Goal: Task Accomplishment & Management: Use online tool/utility

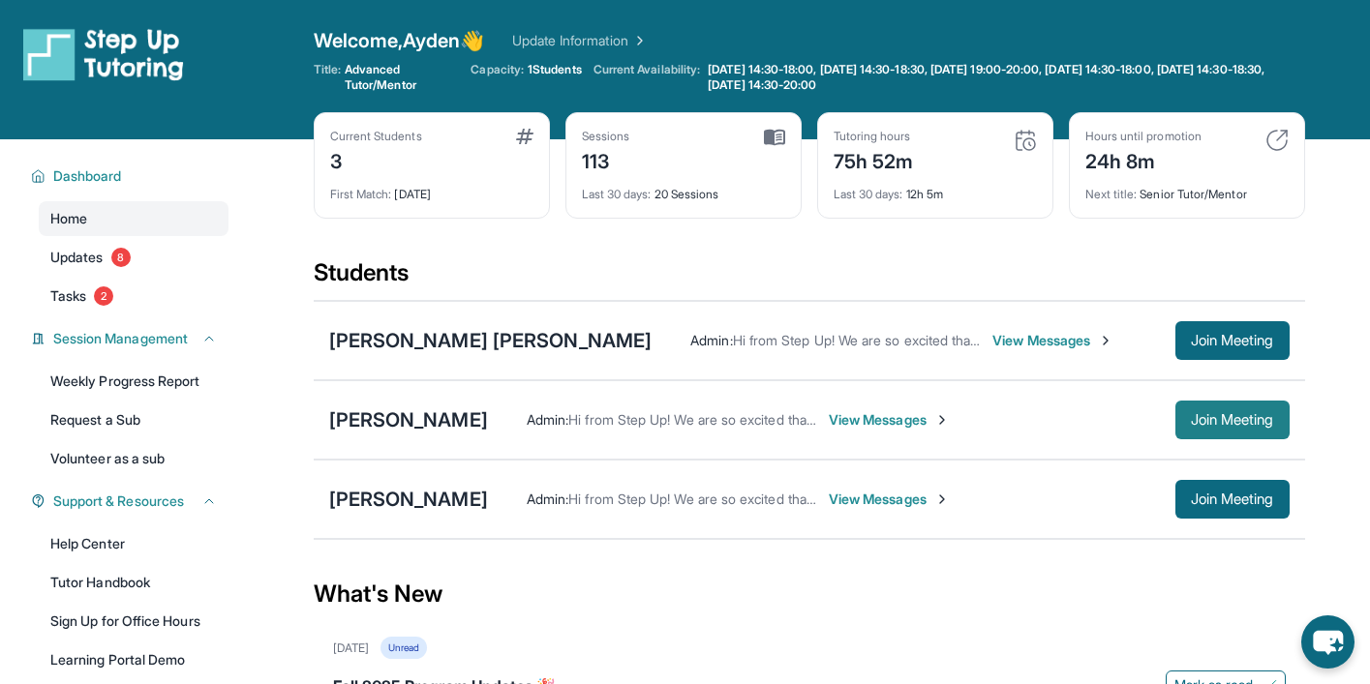
click at [1226, 429] on button "Join Meeting" at bounding box center [1232, 420] width 114 height 39
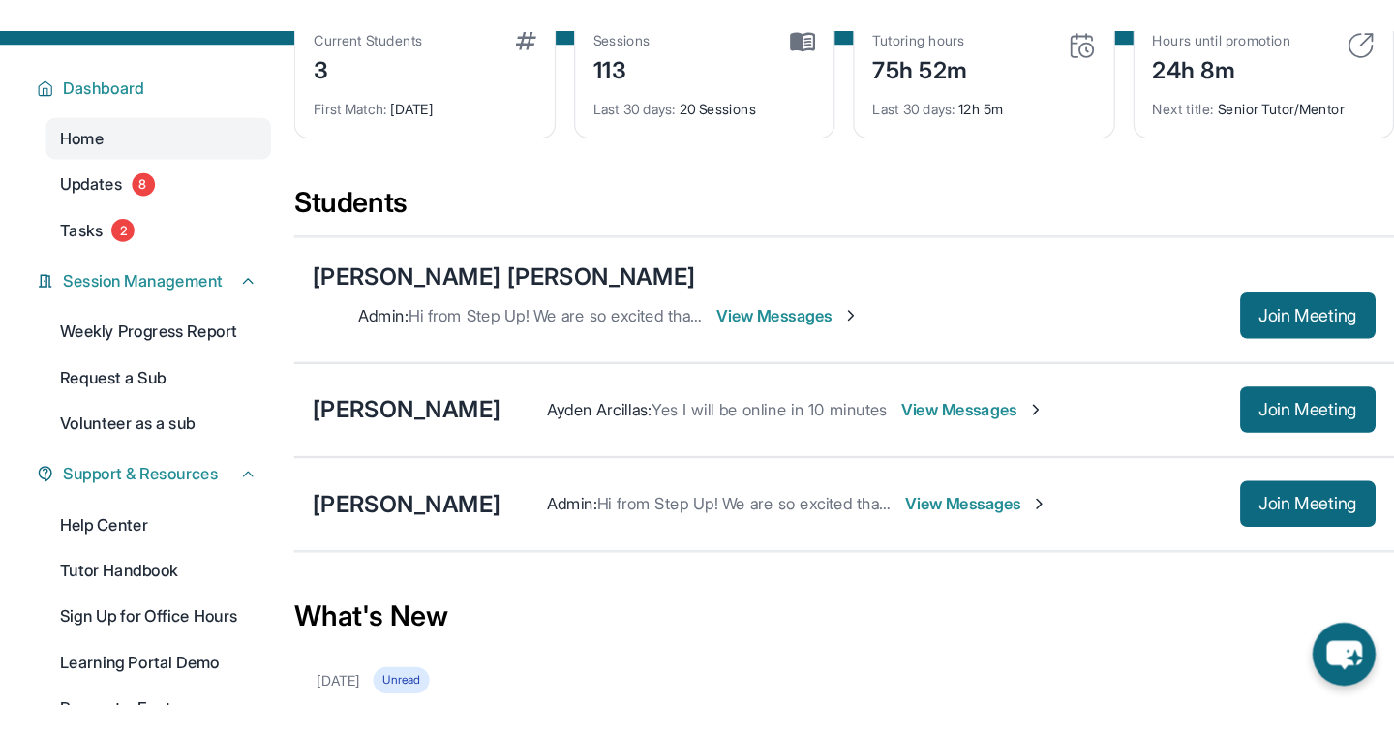
scroll to position [165, 0]
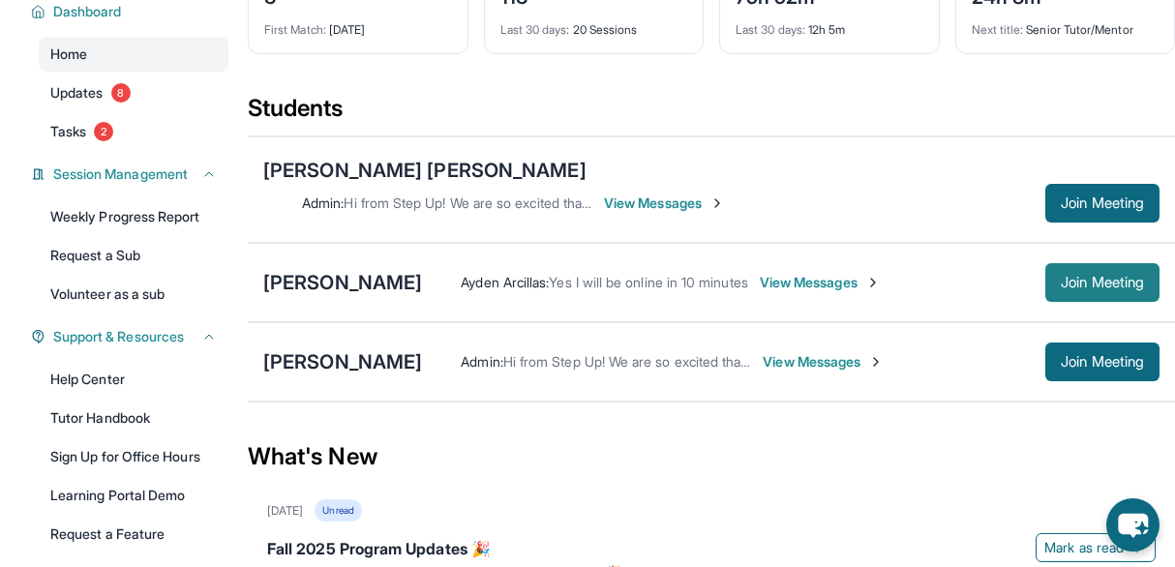
click at [1078, 263] on button "Join Meeting" at bounding box center [1103, 282] width 114 height 39
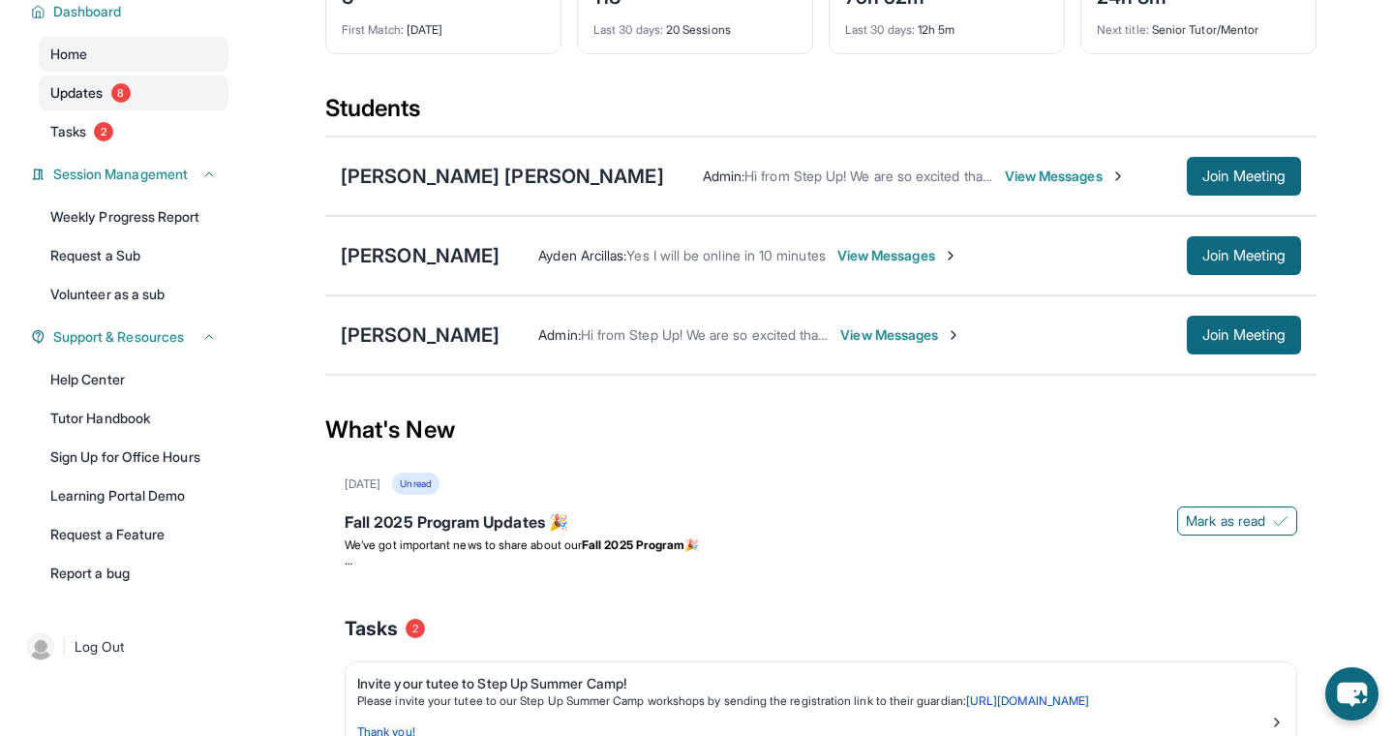
click at [110, 87] on link "Updates 8" at bounding box center [134, 93] width 190 height 35
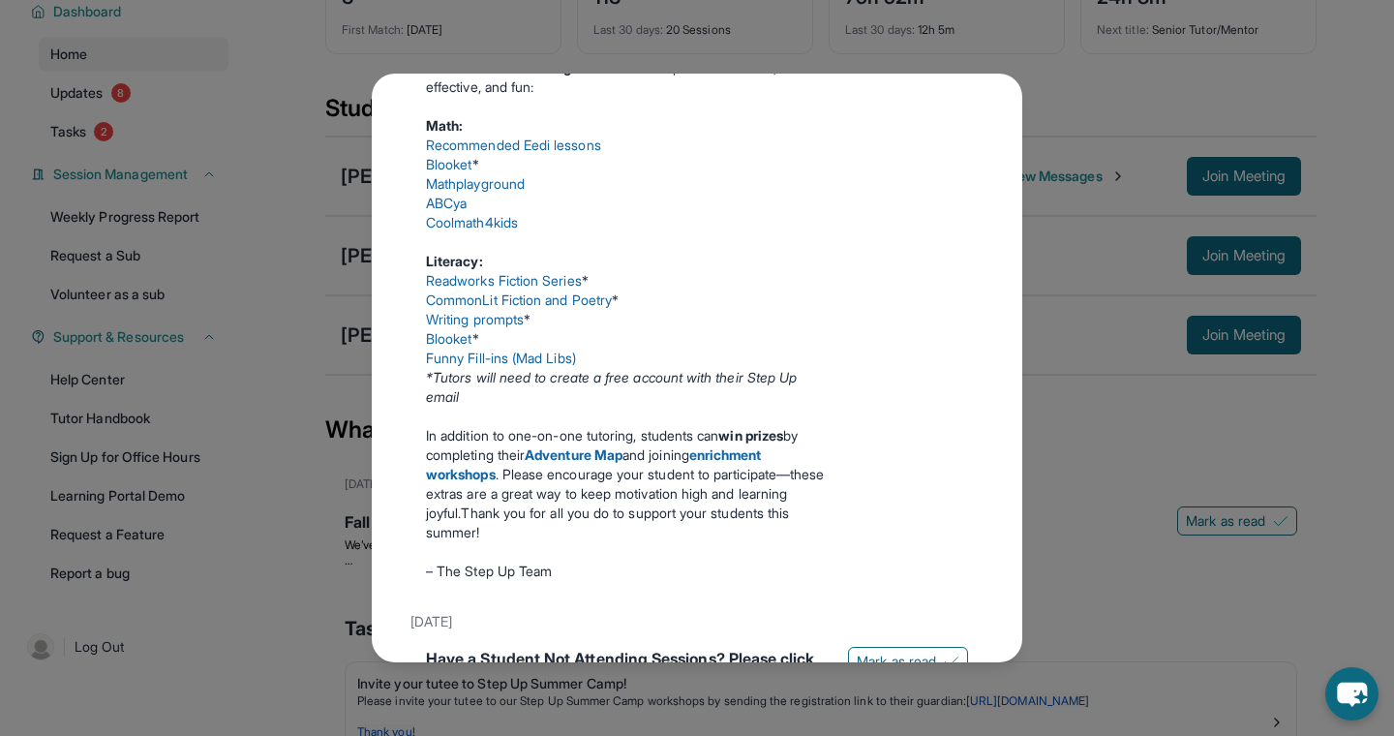
scroll to position [1213, 0]
click at [461, 365] on link "Funny Fill-ins (Mad Libs)" at bounding box center [501, 357] width 150 height 16
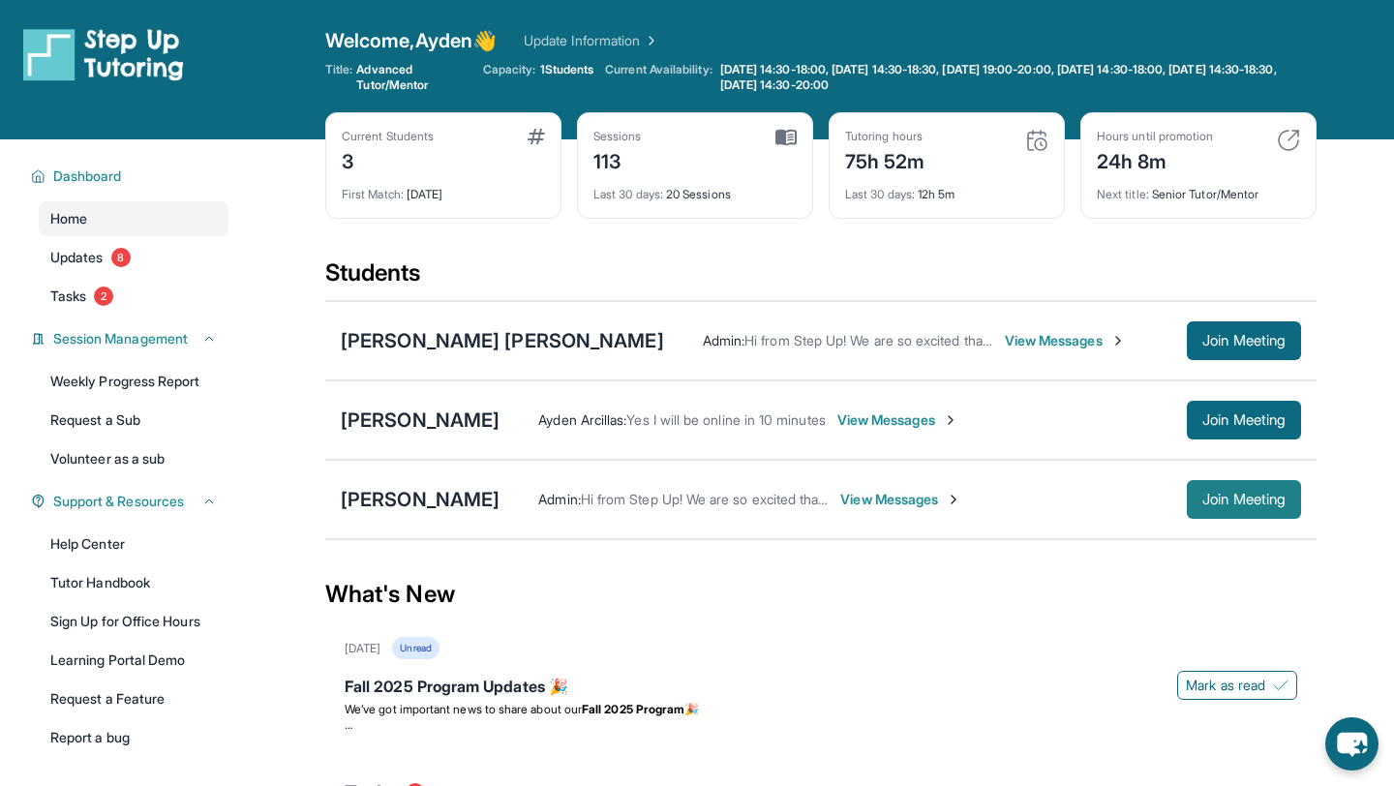
click at [1216, 510] on button "Join Meeting" at bounding box center [1244, 499] width 114 height 39
